Goal: Obtain resource: Download file/media

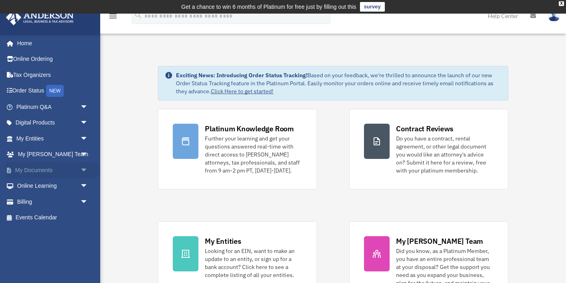
click at [82, 168] on span "arrow_drop_down" at bounding box center [88, 170] width 16 height 16
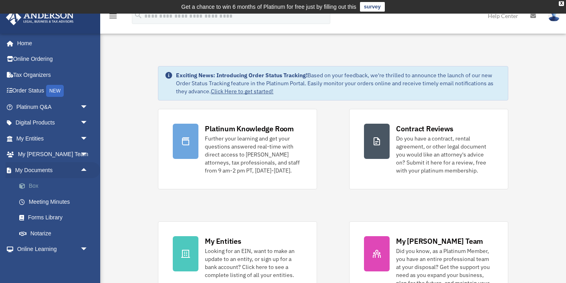
click at [59, 187] on link "Box" at bounding box center [55, 186] width 89 height 16
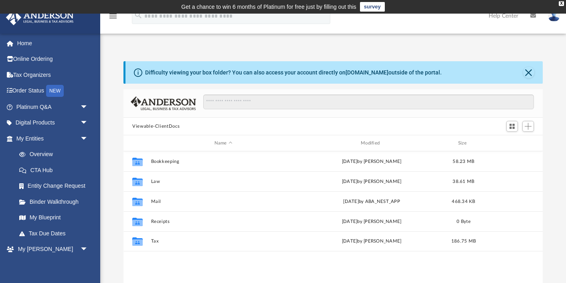
scroll to position [182, 419]
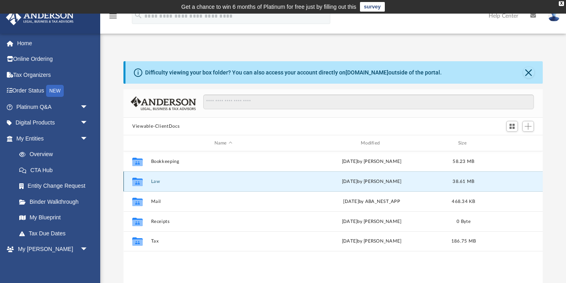
click at [154, 180] on button "Law" at bounding box center [223, 181] width 145 height 5
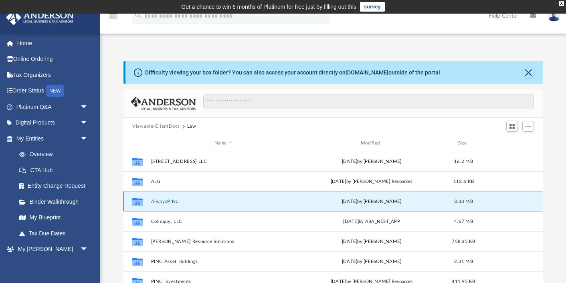
click at [174, 202] on button "AlwaysPINC" at bounding box center [223, 201] width 145 height 5
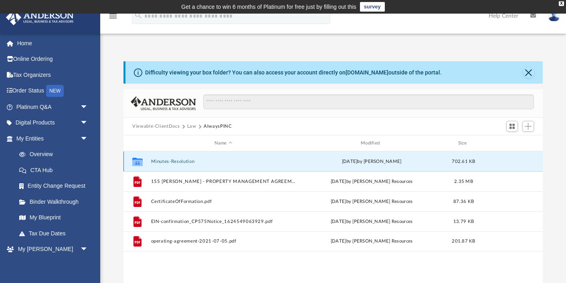
click at [176, 162] on button "Minutes-Resolution" at bounding box center [223, 161] width 145 height 5
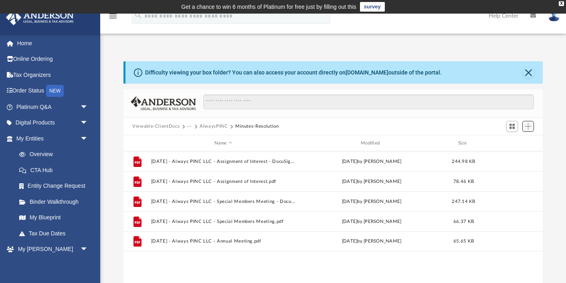
click at [527, 126] on span "Add" at bounding box center [528, 126] width 7 height 7
click at [516, 142] on li "Upload" at bounding box center [517, 142] width 26 height 8
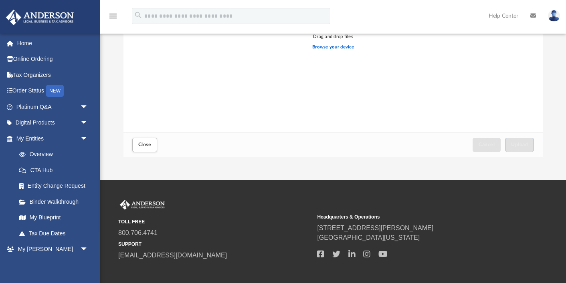
scroll to position [160, 0]
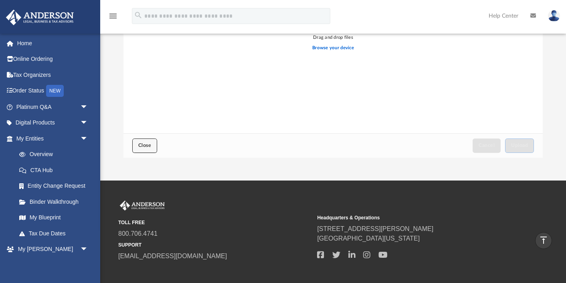
click at [147, 149] on button "Close" at bounding box center [144, 146] width 25 height 14
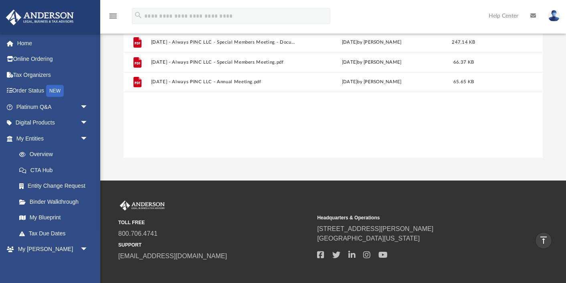
scroll to position [0, 0]
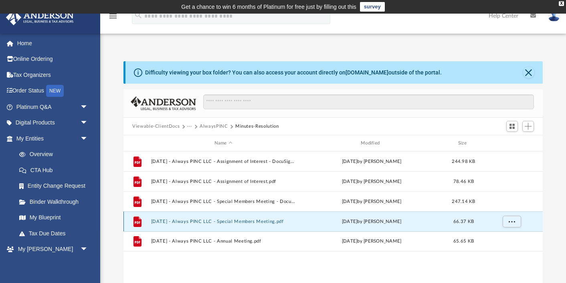
click at [253, 221] on button "2024.08.03 - Always PINC LLC - Special Members Meeting.pdf" at bounding box center [223, 221] width 145 height 5
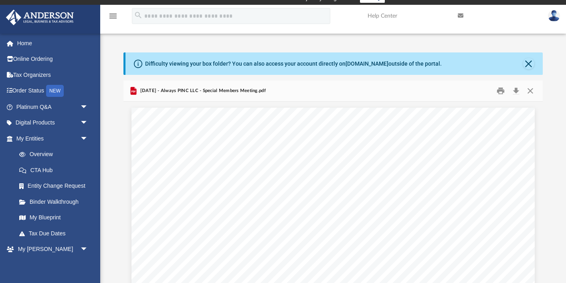
scroll to position [4, 0]
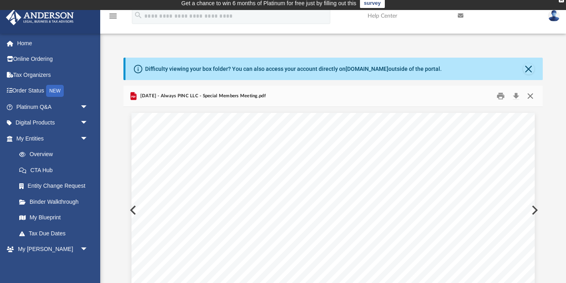
click at [529, 99] on button "Close" at bounding box center [530, 96] width 14 height 12
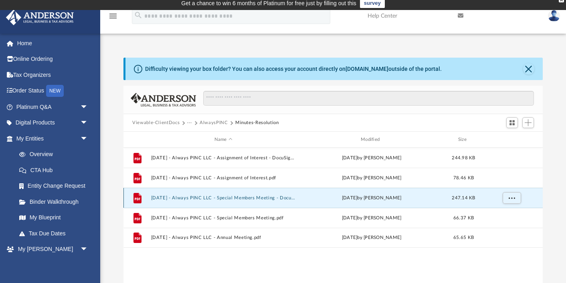
click at [288, 197] on button "2024.08.03 - Always PINC LLC - Special Members Meeting - DocuSigned.pdf" at bounding box center [223, 198] width 145 height 5
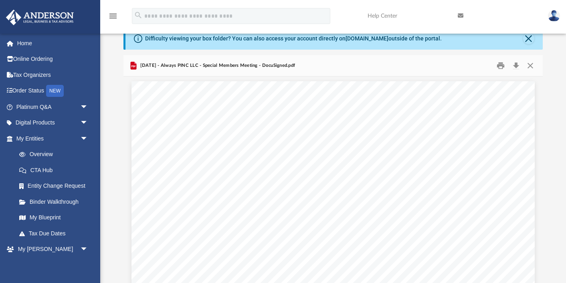
scroll to position [0, 0]
click at [529, 67] on button "Close" at bounding box center [530, 66] width 14 height 12
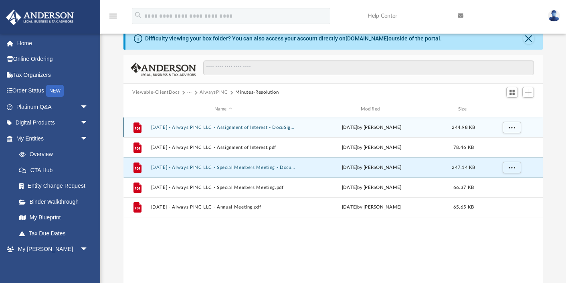
click at [266, 129] on button "2024.08.03 - Always PINC LLC - Assignment of Interest - DocuSigned.pdf" at bounding box center [223, 127] width 145 height 5
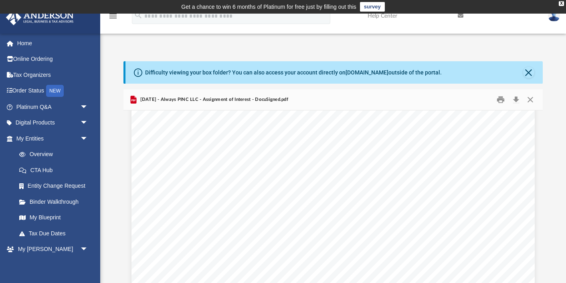
scroll to position [604, 0]
click at [517, 100] on button "Download" at bounding box center [516, 100] width 14 height 12
